Goal: Transaction & Acquisition: Book appointment/travel/reservation

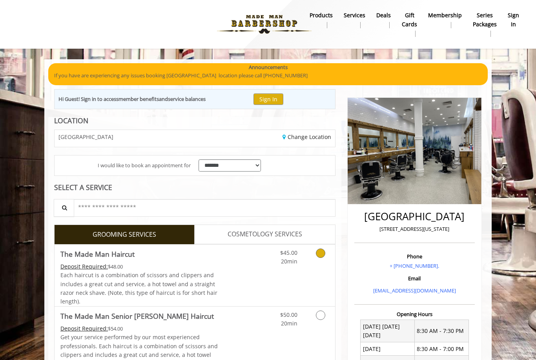
click at [258, 260] on link "Discounted Price" at bounding box center [241, 275] width 47 height 62
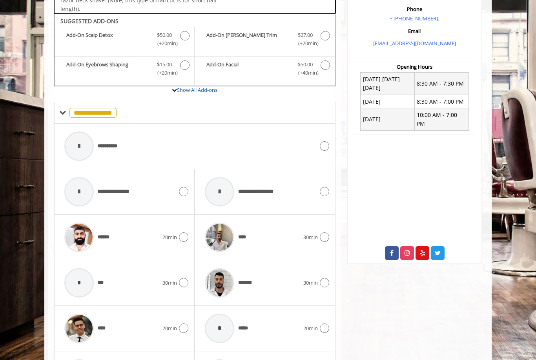
scroll to position [259, 0]
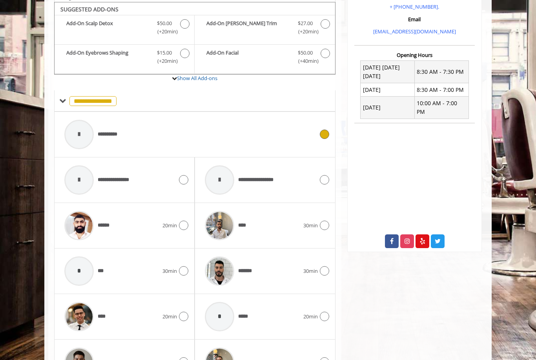
click at [166, 121] on div "**********" at bounding box center [188, 134] width 257 height 37
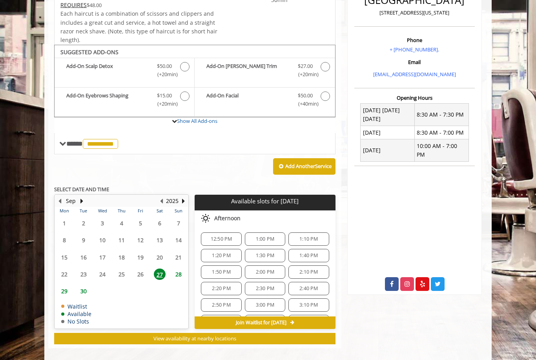
scroll to position [219, 0]
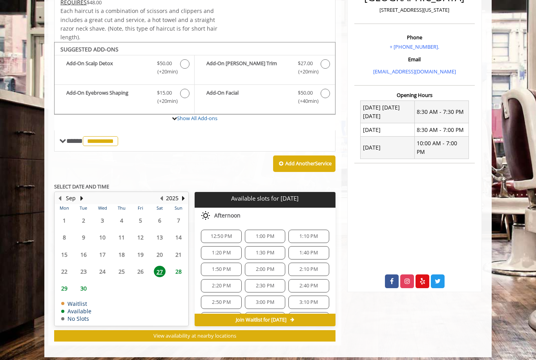
click at [217, 250] on span "1:20 PM" at bounding box center [221, 253] width 18 height 6
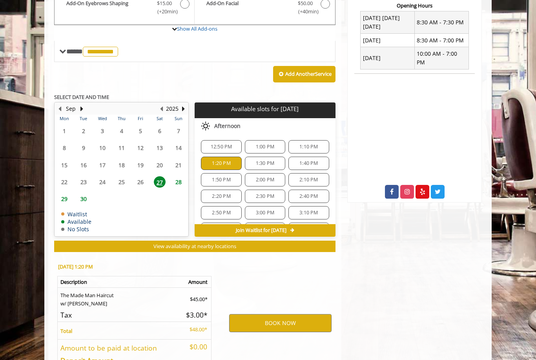
scroll to position [359, 0]
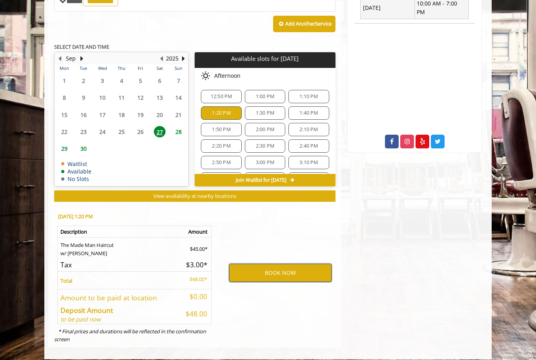
click at [270, 266] on button "BOOK NOW" at bounding box center [280, 273] width 102 height 18
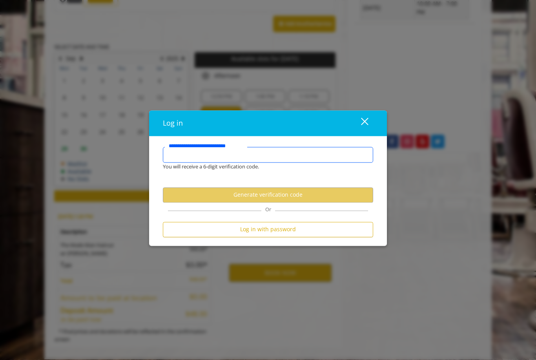
click at [201, 158] on input "**********" at bounding box center [268, 155] width 210 height 16
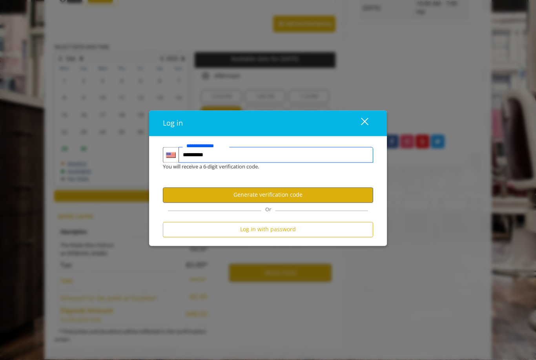
type input "**********"
click at [257, 193] on button "Generate verification code" at bounding box center [268, 194] width 210 height 15
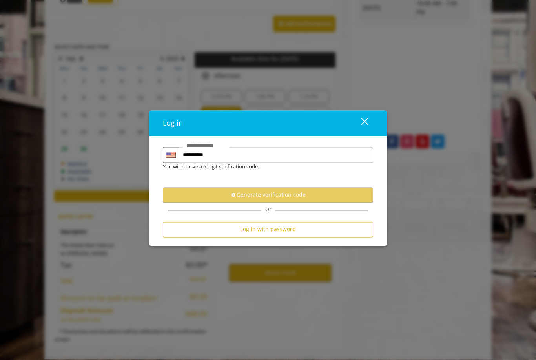
scroll to position [0, 0]
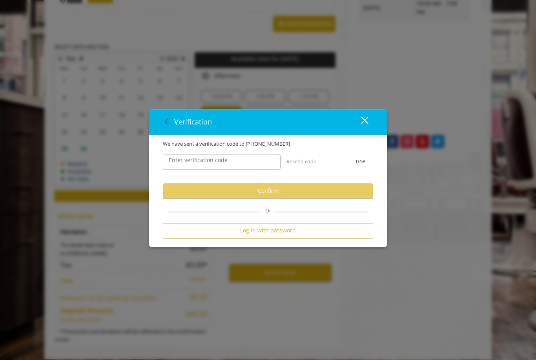
click at [208, 162] on label "Enter verification code" at bounding box center [198, 160] width 67 height 9
click at [208, 162] on input "Enter verification code" at bounding box center [222, 162] width 118 height 16
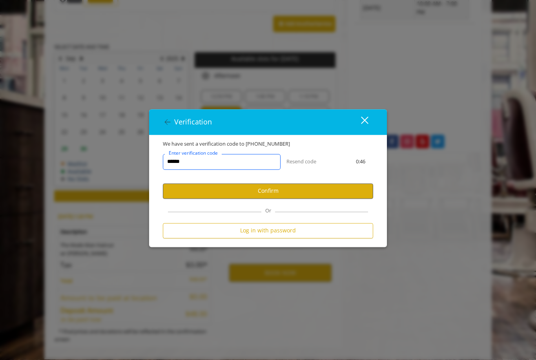
type input "******"
click at [217, 189] on button "Confirm" at bounding box center [268, 190] width 210 height 15
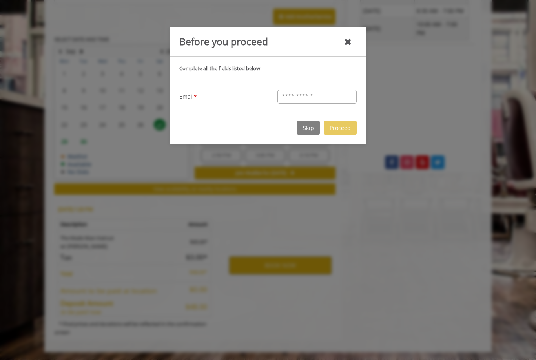
scroll to position [331, 0]
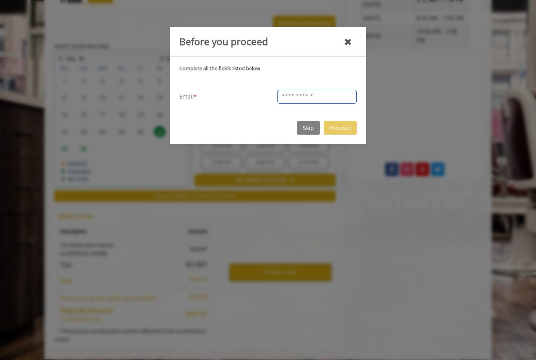
click at [289, 99] on input "text" at bounding box center [316, 97] width 79 height 14
type input "**********"
click at [305, 128] on button "Skip" at bounding box center [308, 128] width 23 height 14
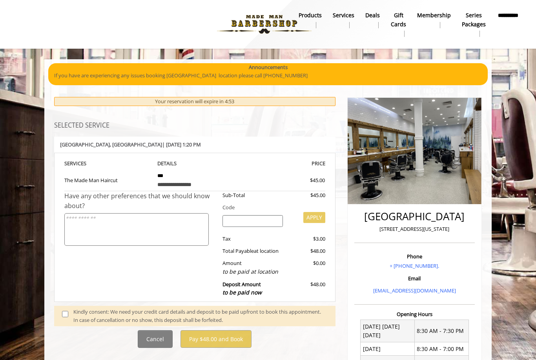
scroll to position [23, 0]
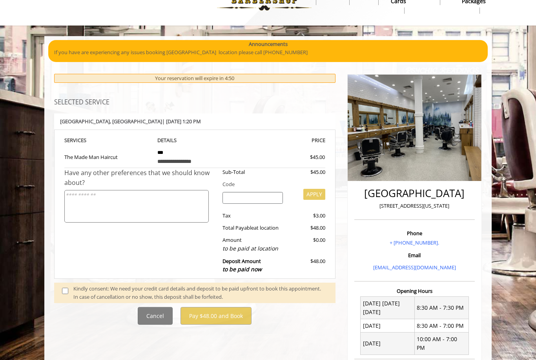
click at [72, 288] on span at bounding box center [67, 292] width 23 height 16
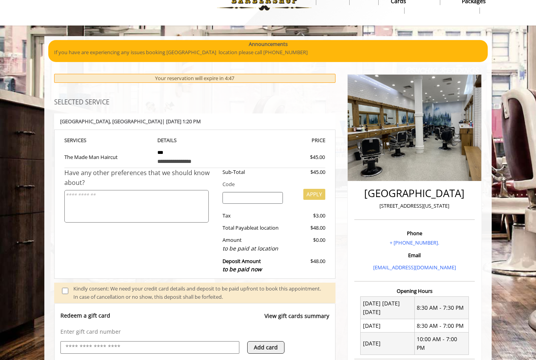
scroll to position [109, 0]
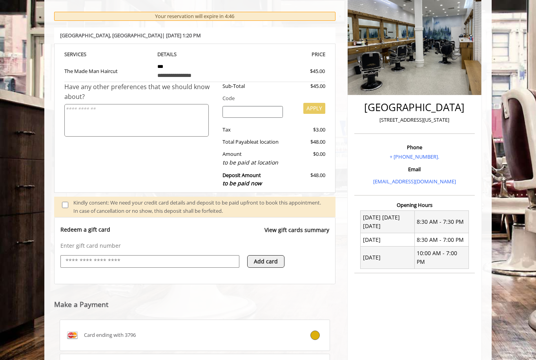
click at [87, 257] on input "text" at bounding box center [150, 261] width 170 height 9
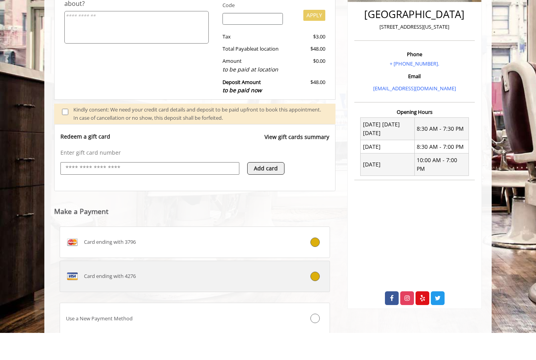
click at [165, 297] on div "Card ending with 4276" at bounding box center [172, 303] width 224 height 13
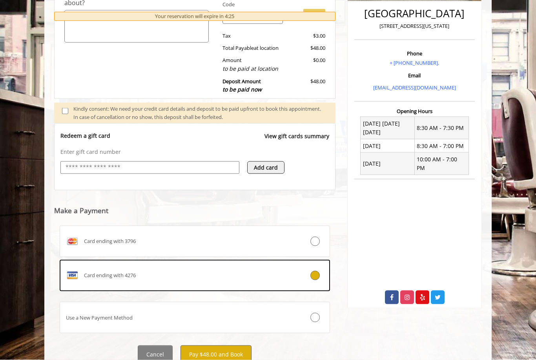
scroll to position [203, 0]
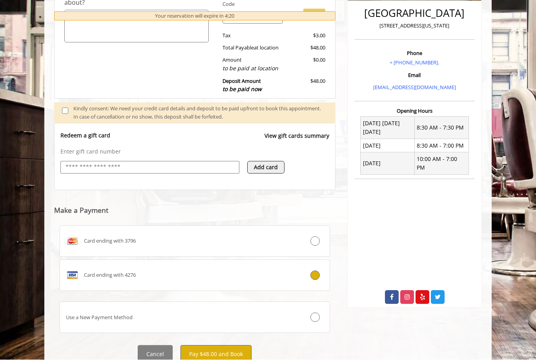
click at [203, 351] on button "Pay $48.00 and Book" at bounding box center [215, 354] width 71 height 18
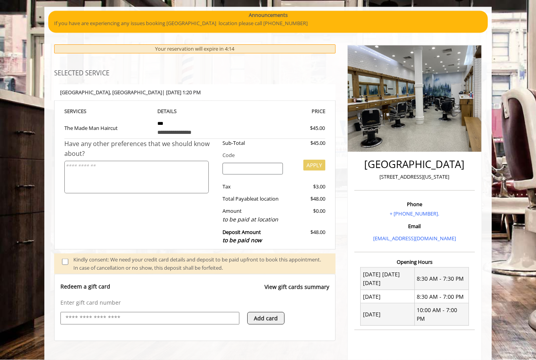
scroll to position [53, 0]
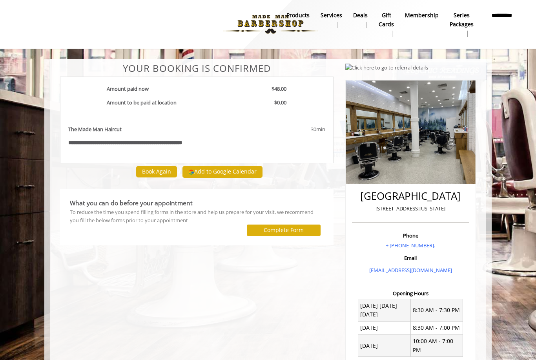
scroll to position [0, 0]
